Goal: Check status

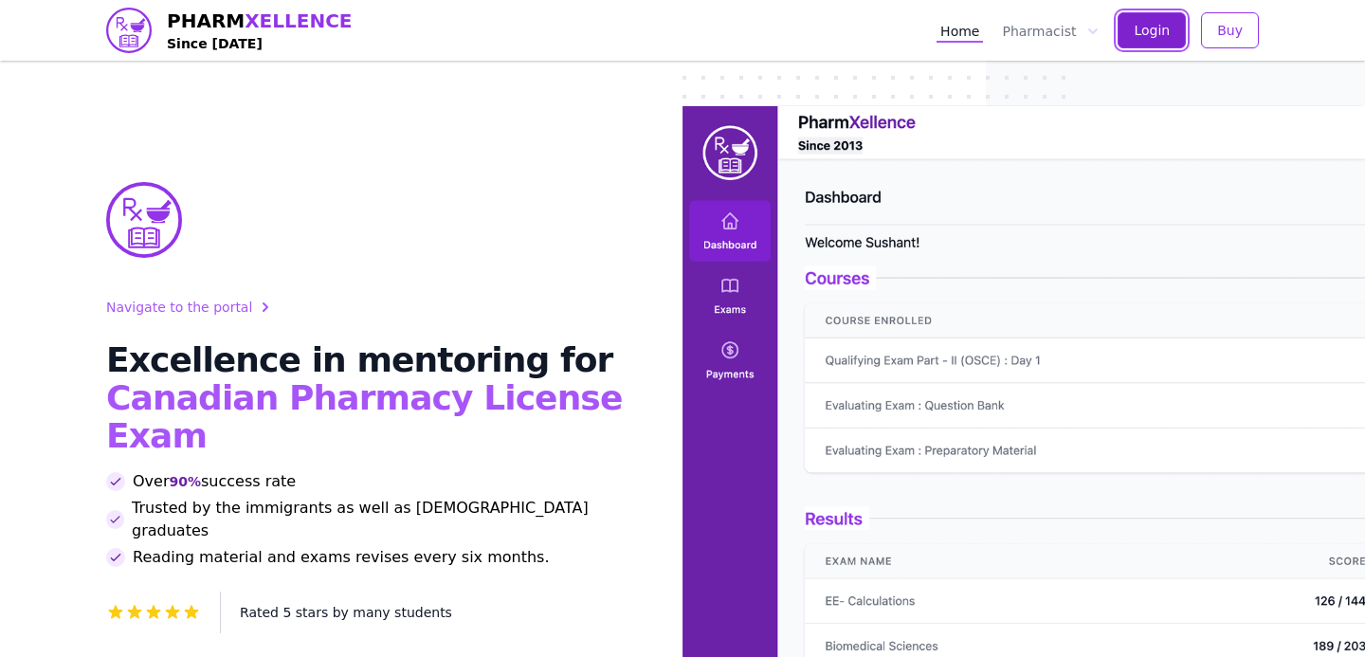
click at [1174, 29] on button "Login" at bounding box center [1151, 30] width 68 height 36
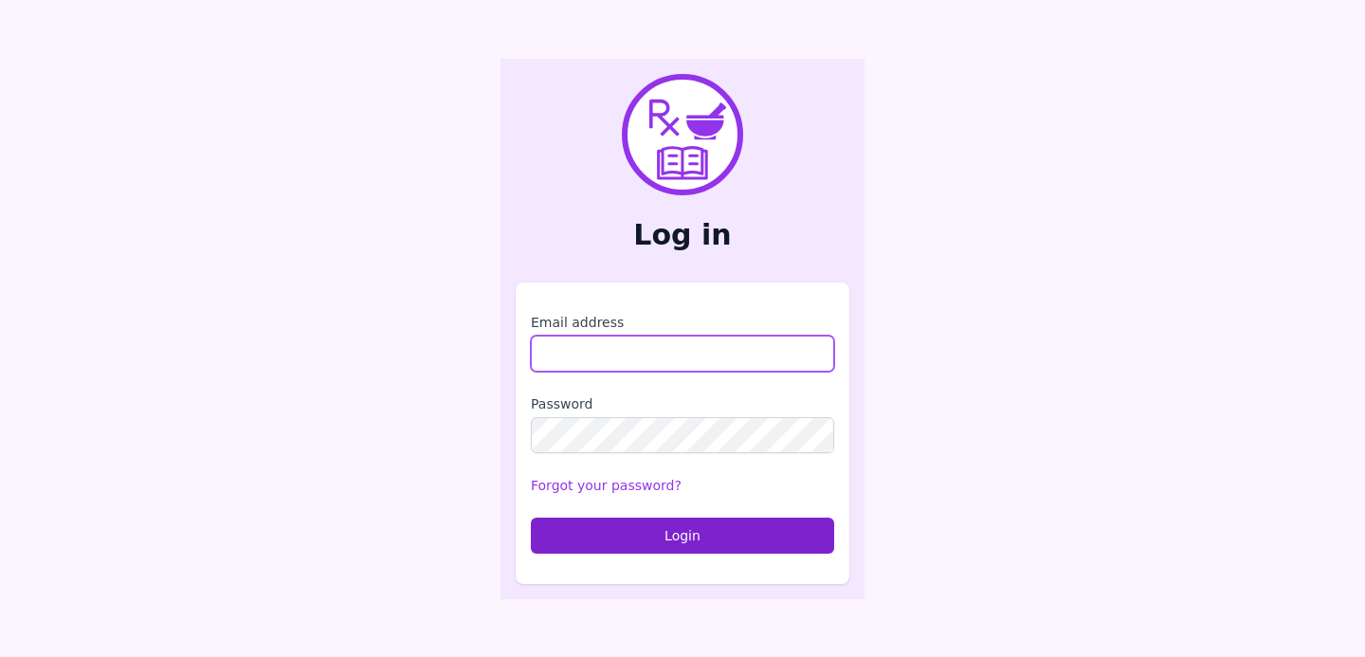
type input "**********"
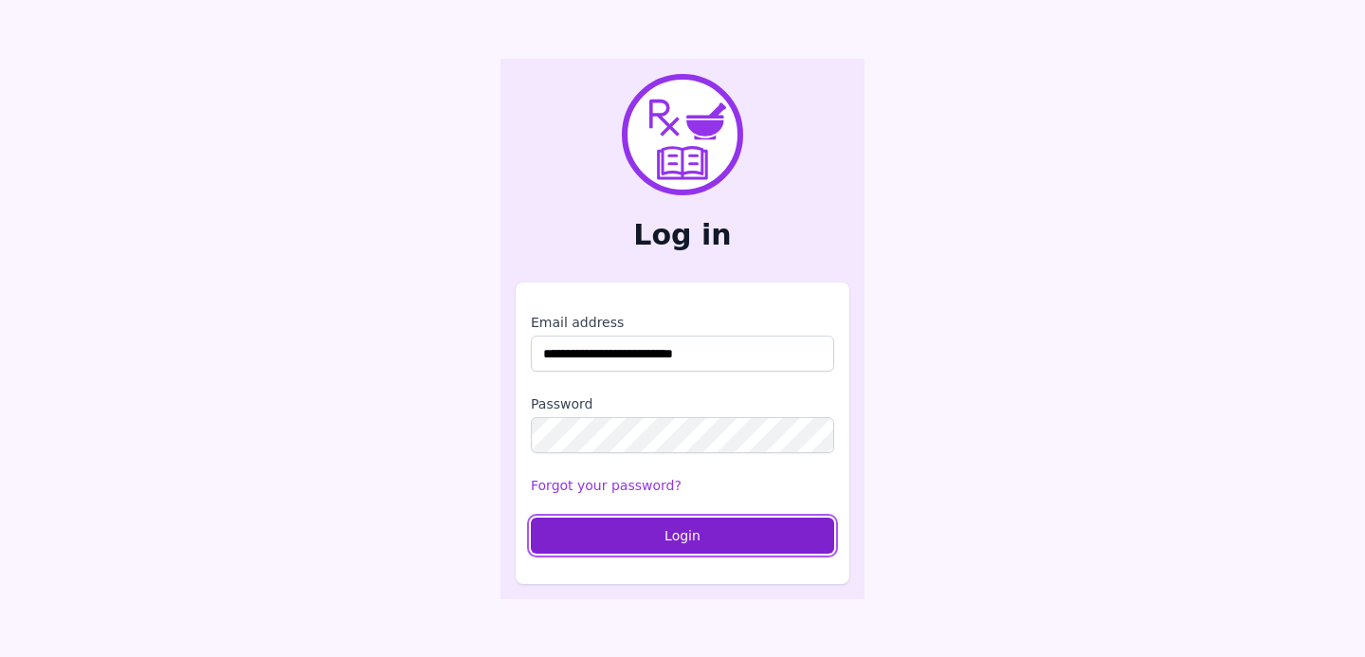
click at [739, 526] on button "Login" at bounding box center [682, 536] width 303 height 36
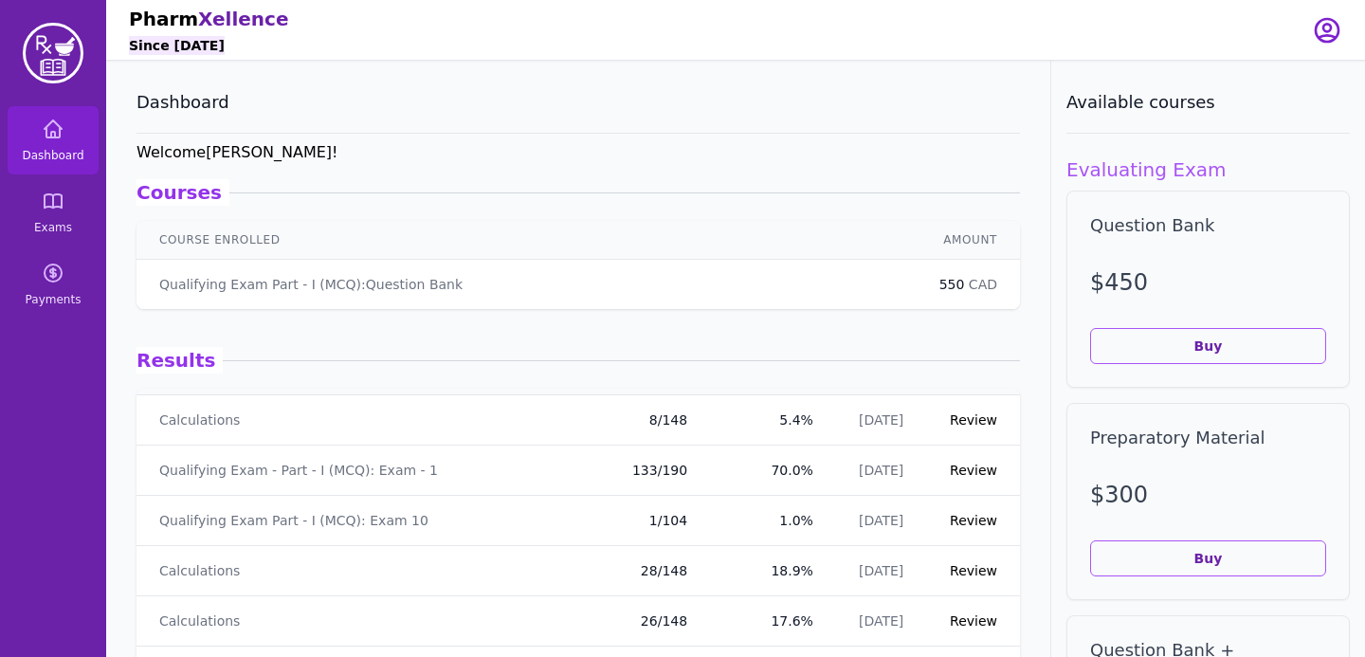
scroll to position [39, 0]
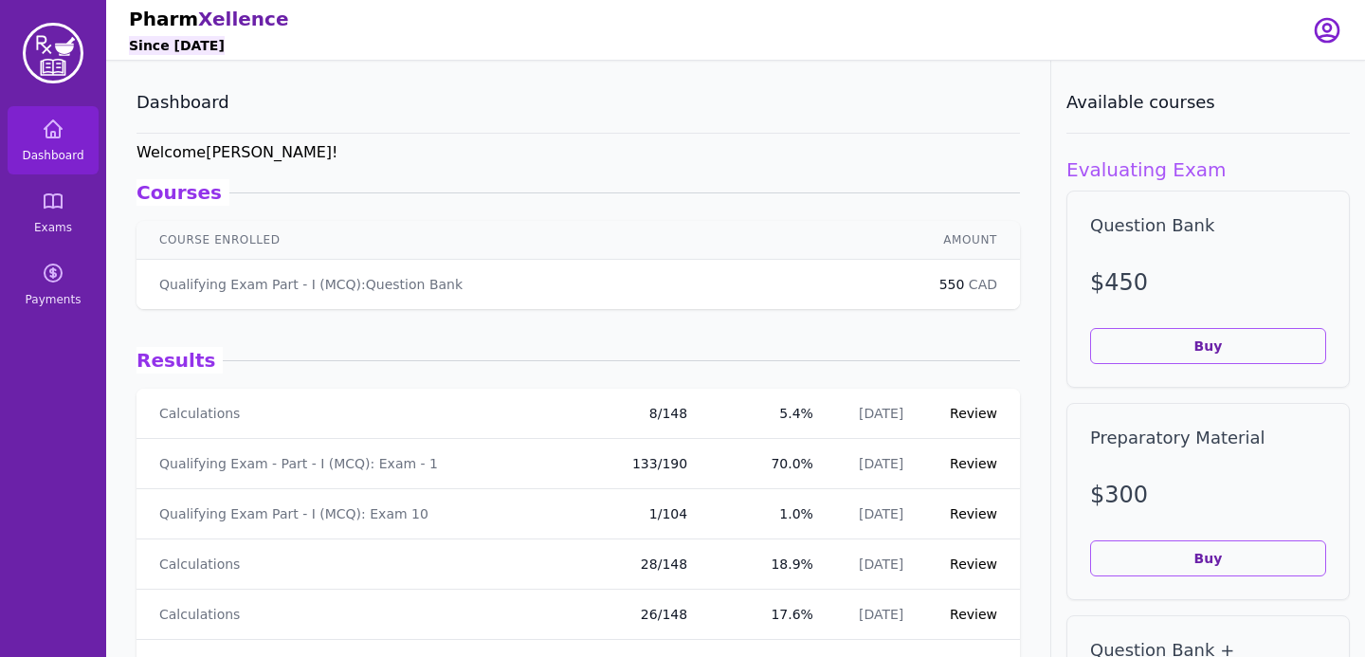
click at [954, 417] on link "Review" at bounding box center [973, 413] width 47 height 15
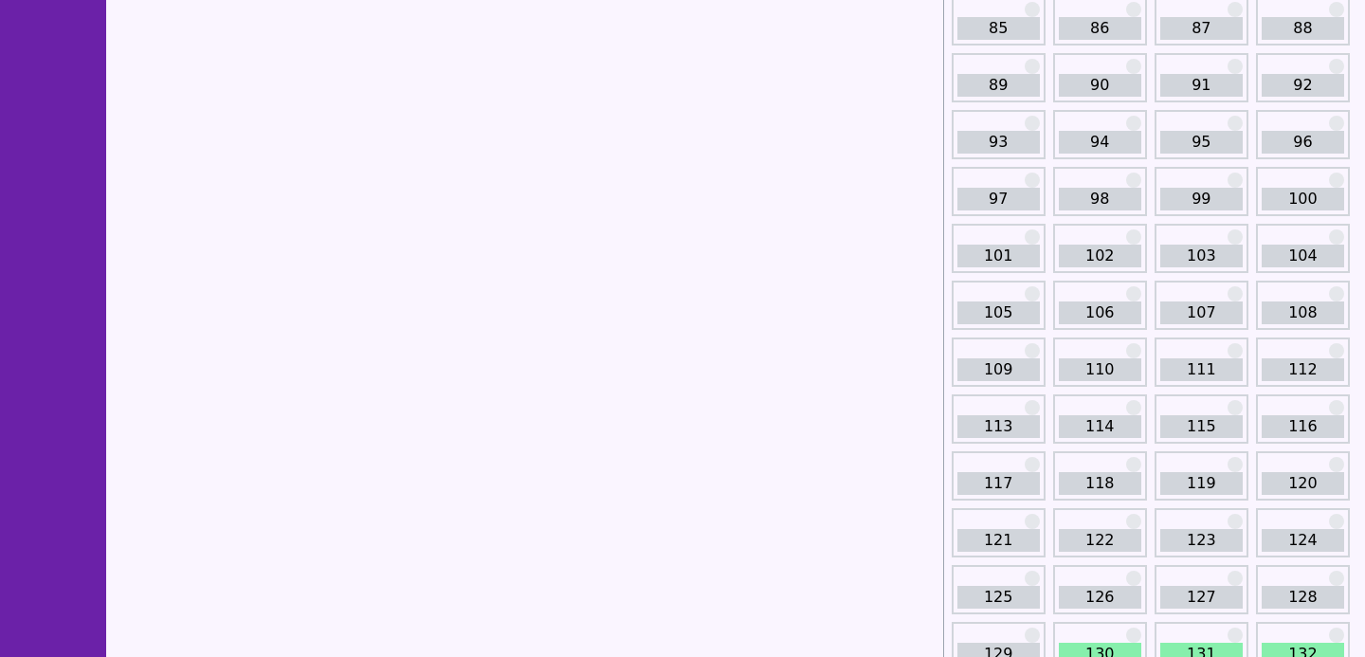
scroll to position [1585, 0]
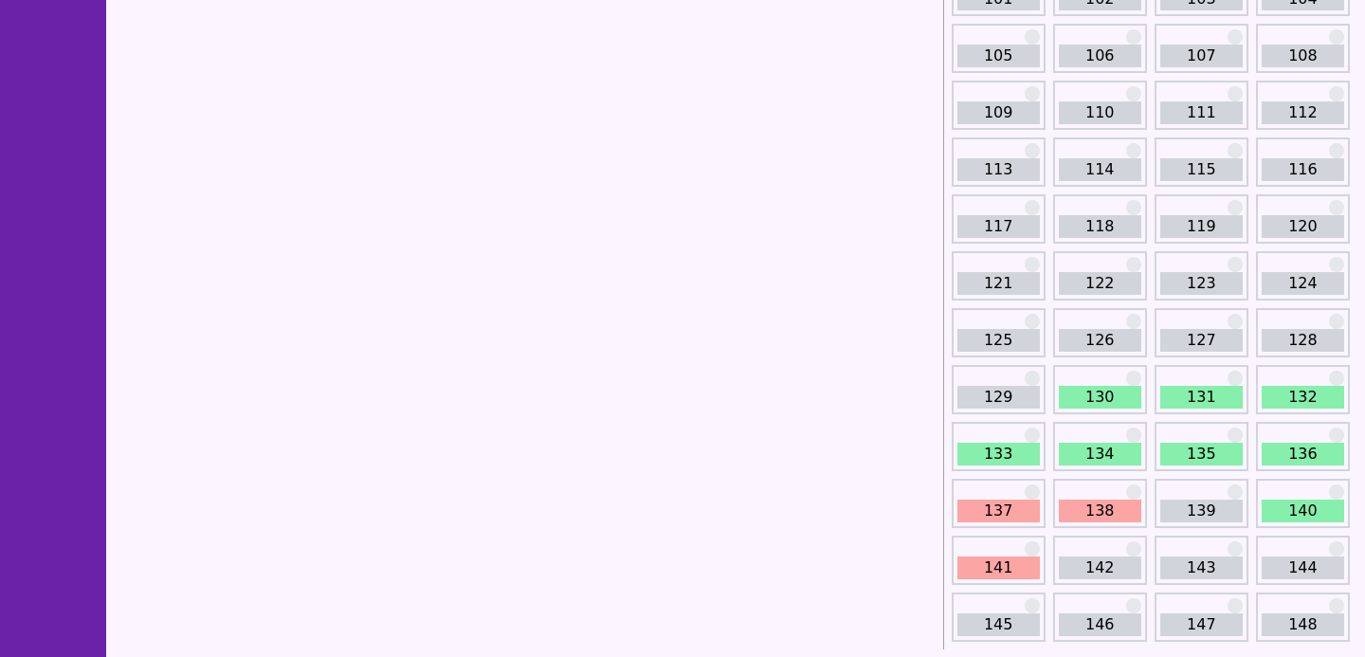
click at [1092, 506] on link "138" at bounding box center [1100, 511] width 82 height 23
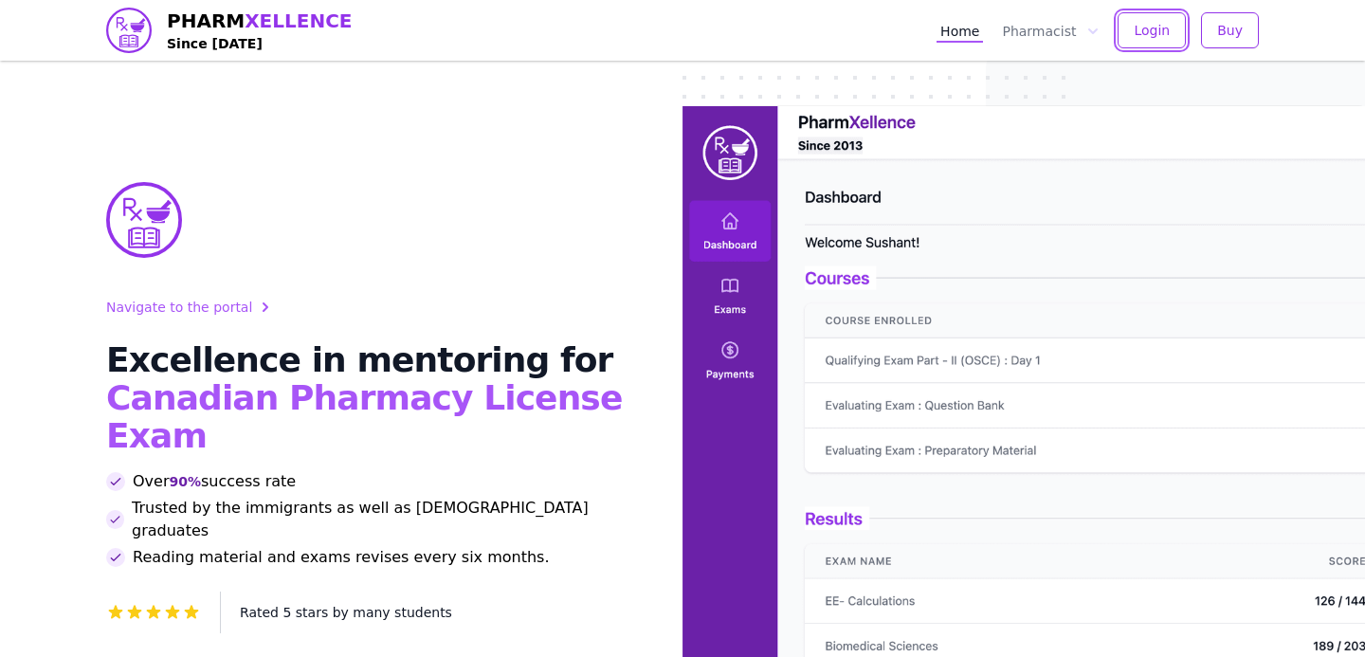
click at [1156, 48] on div "Home Pharmacist Login Buy" at bounding box center [1097, 30] width 322 height 61
click at [1153, 39] on span "Login" at bounding box center [1152, 30] width 36 height 19
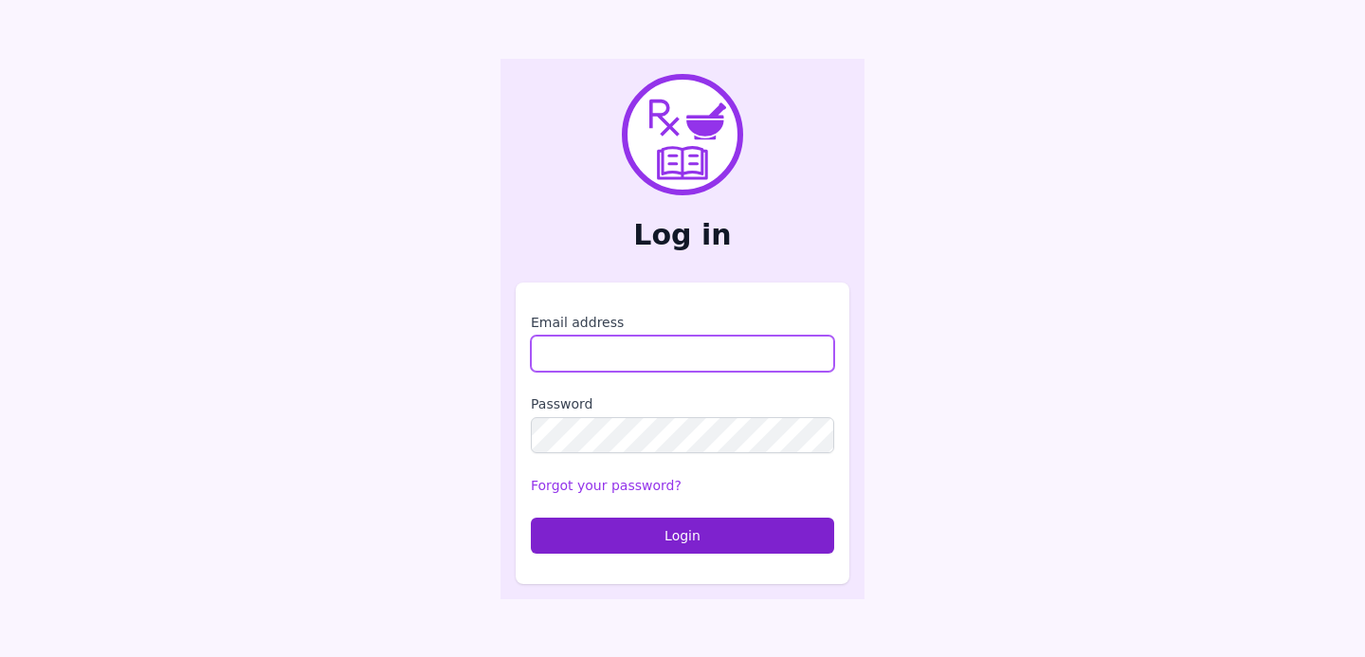
type input "**********"
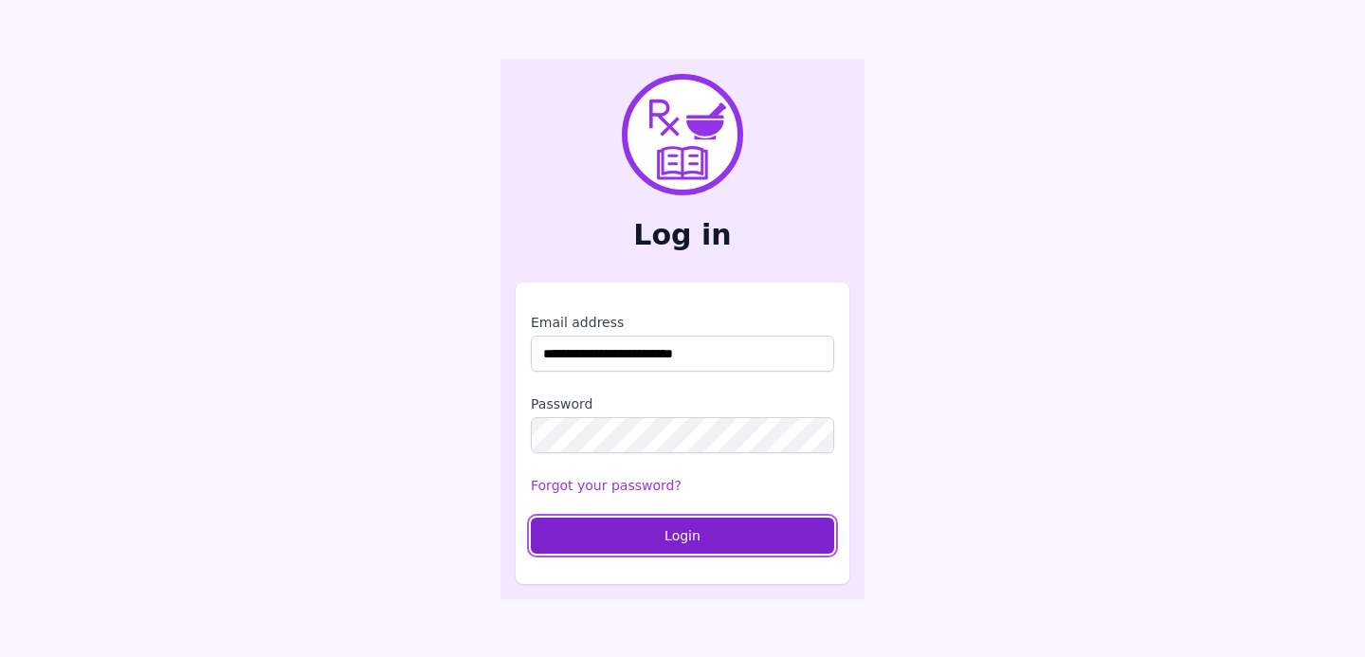
click at [736, 524] on button "Login" at bounding box center [682, 536] width 303 height 36
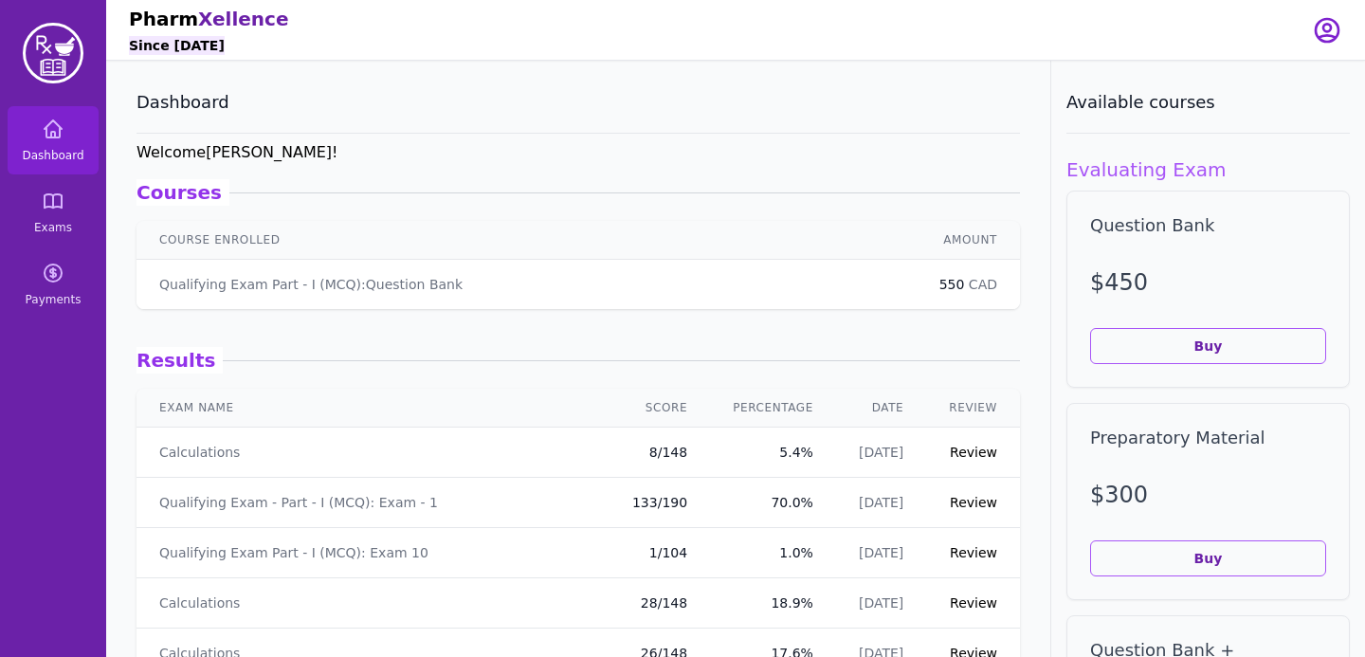
click at [976, 457] on link "Review" at bounding box center [973, 452] width 47 height 15
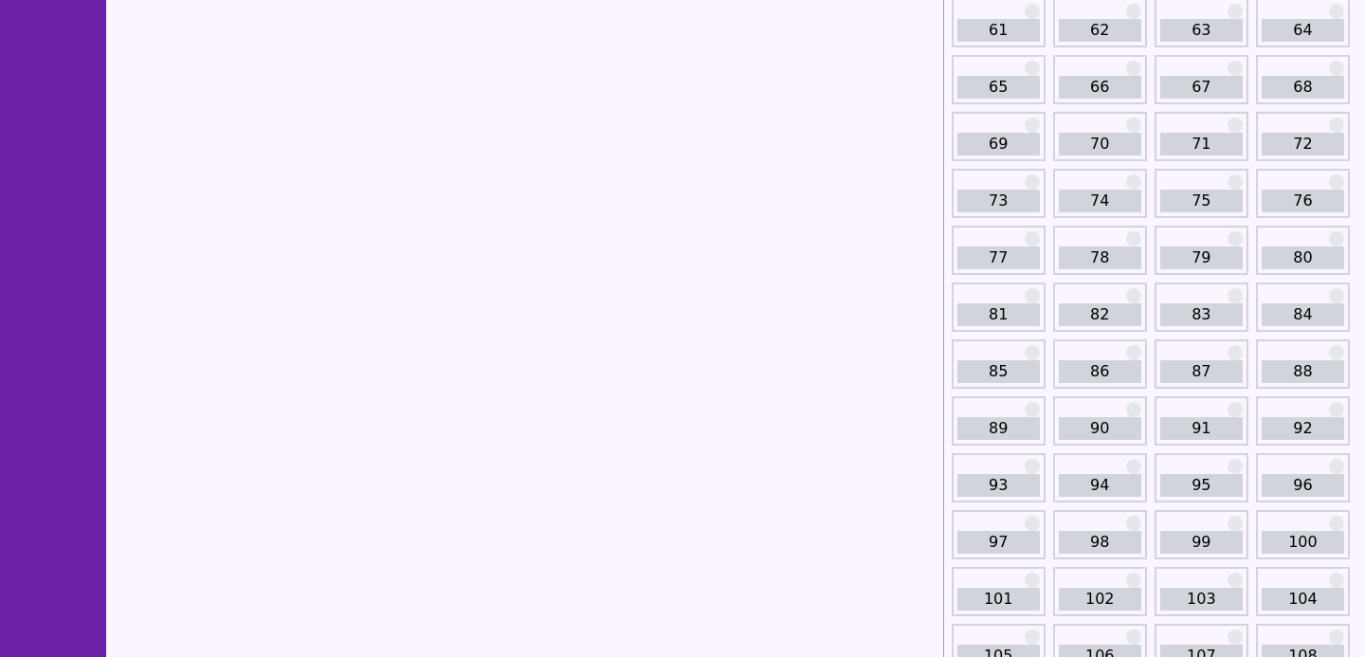
scroll to position [1585, 0]
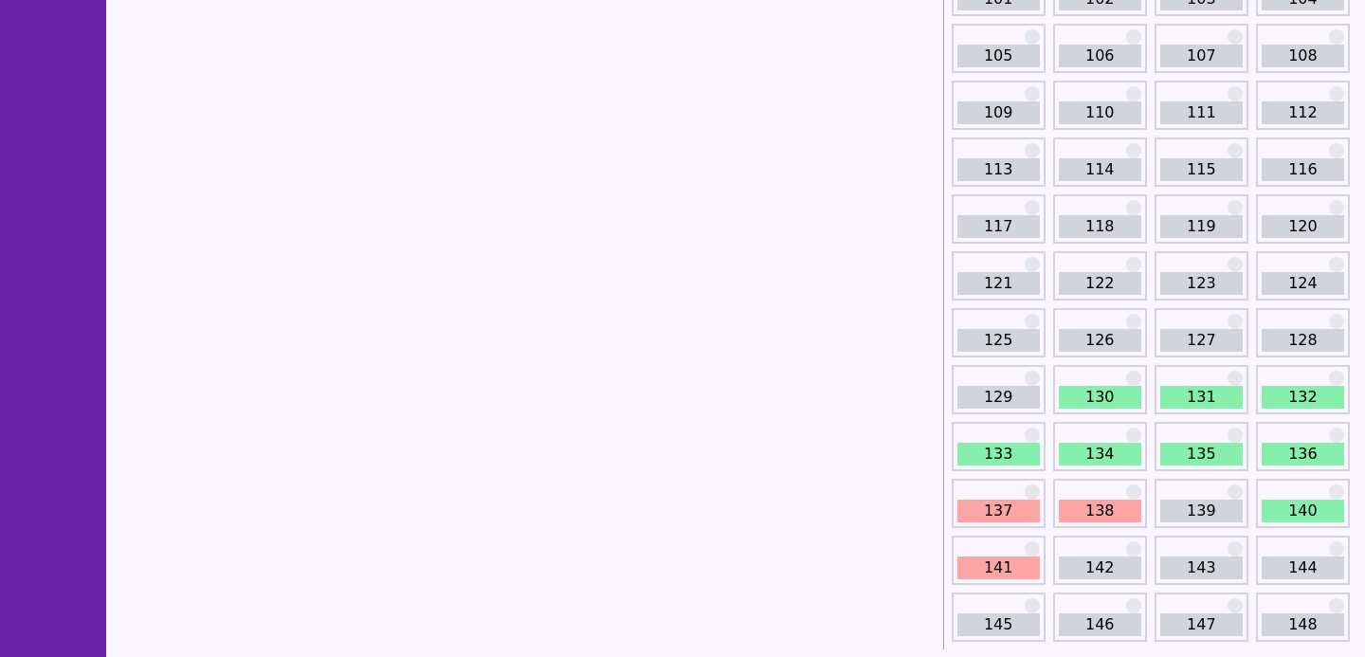
click at [1099, 508] on link "138" at bounding box center [1100, 511] width 82 height 23
